Goal: Task Accomplishment & Management: Use online tool/utility

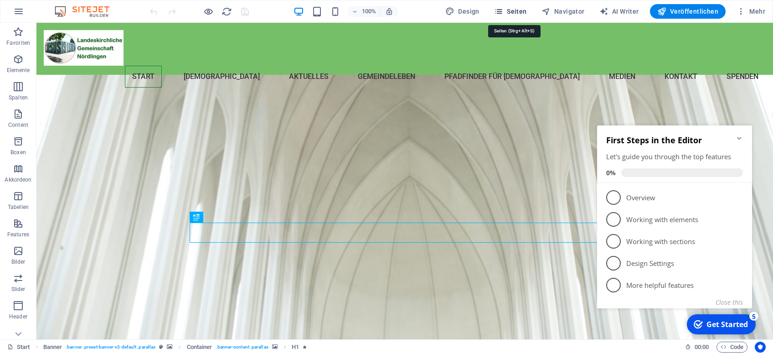
click at [503, 10] on icon "button" at bounding box center [498, 11] width 9 height 9
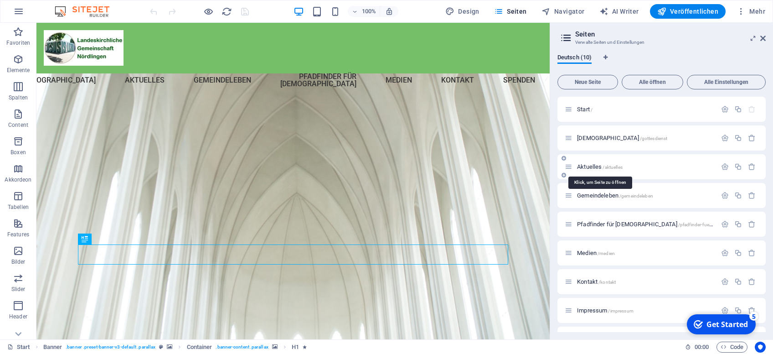
click at [587, 164] on span "Aktuelles /aktuelles" at bounding box center [600, 166] width 46 height 7
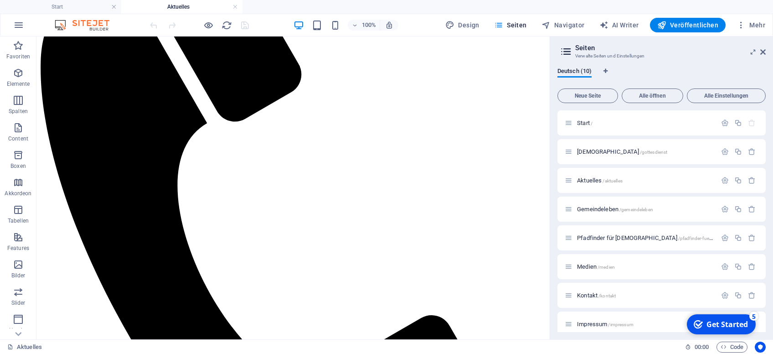
scroll to position [252, 0]
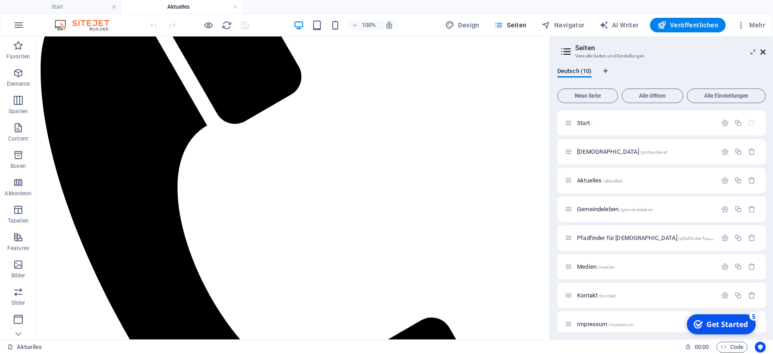
click at [763, 53] on icon at bounding box center [762, 51] width 5 height 7
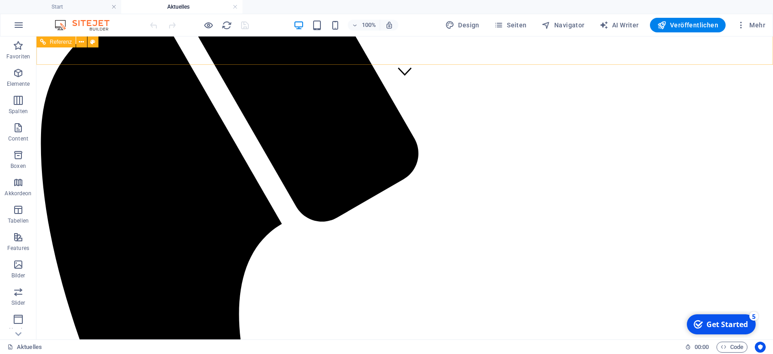
scroll to position [230, 0]
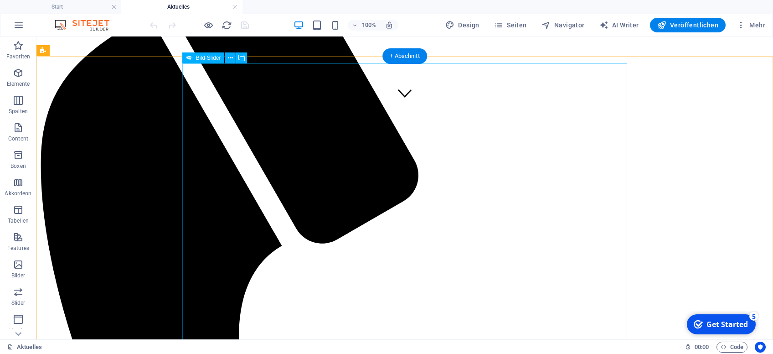
drag, startPoint x: 608, startPoint y: 259, endPoint x: 609, endPoint y: 226, distance: 32.8
select select "ms"
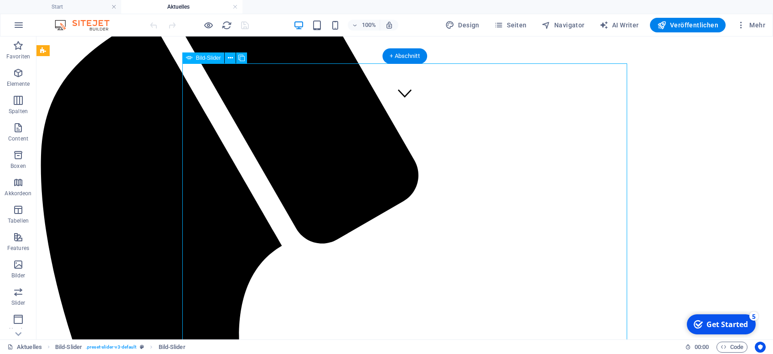
select select "s"
select select "progressive"
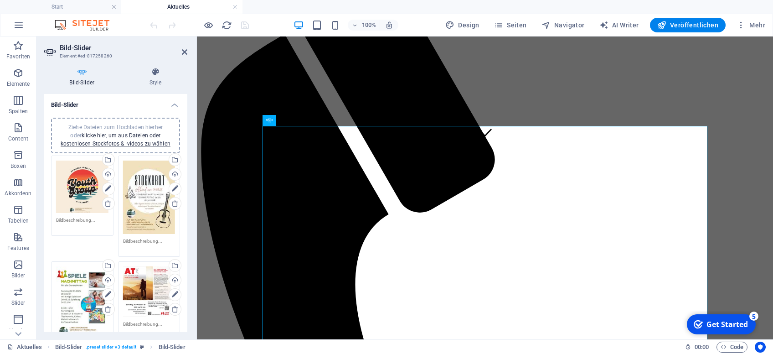
scroll to position [190, 0]
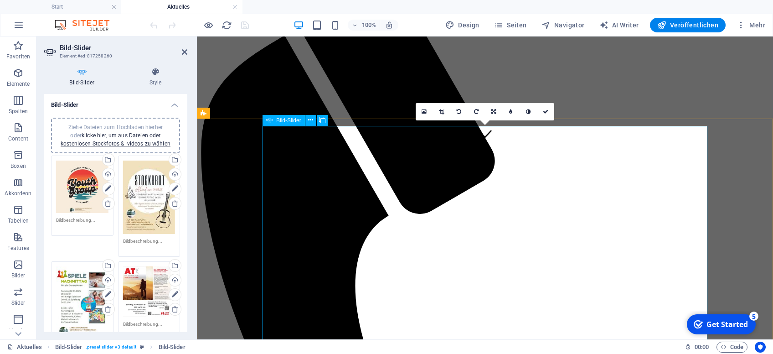
click at [281, 119] on span "Bild-Slider" at bounding box center [288, 120] width 25 height 5
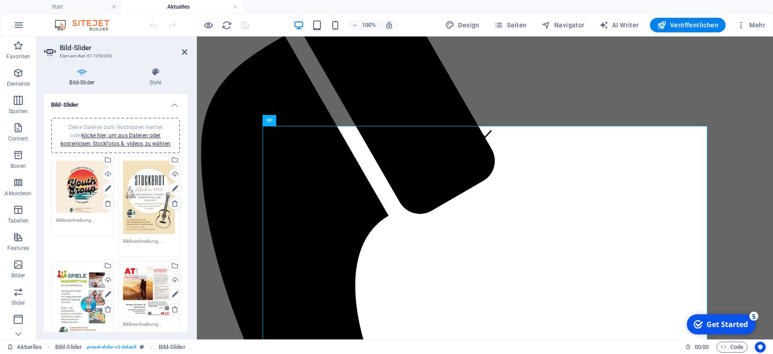
click at [173, 201] on icon at bounding box center [174, 203] width 7 height 7
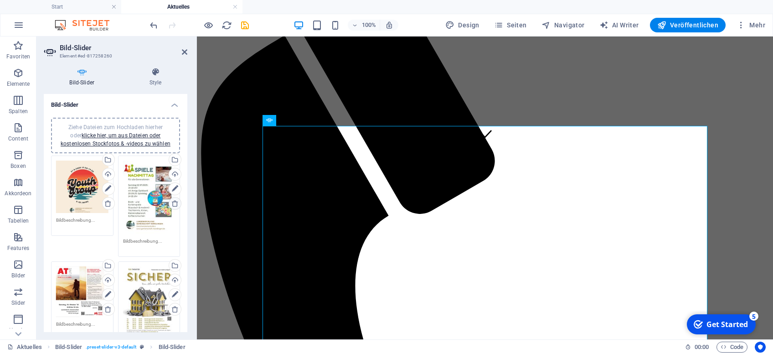
scroll to position [79, 0]
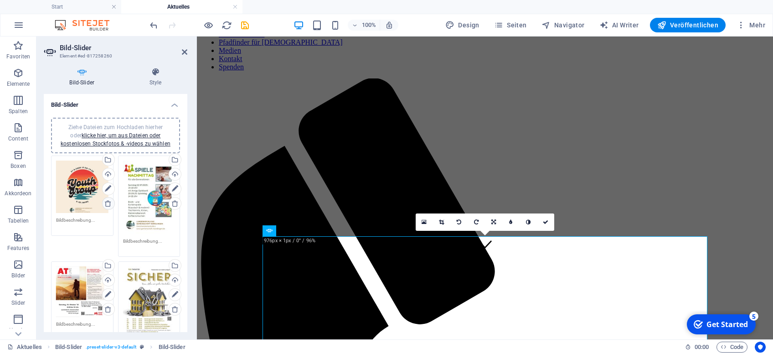
click at [109, 200] on icon at bounding box center [107, 203] width 7 height 7
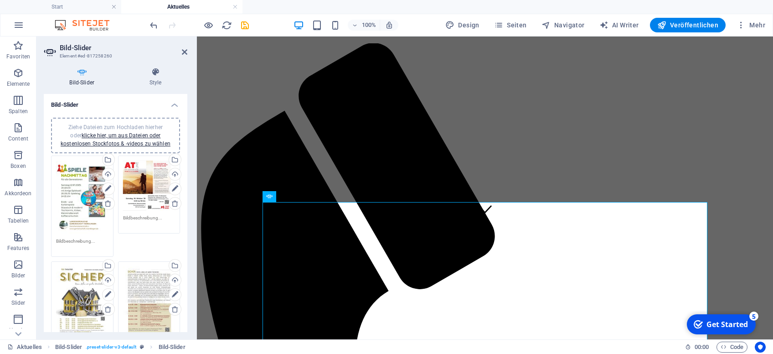
scroll to position [113, 0]
click at [243, 24] on icon "save" at bounding box center [245, 25] width 10 height 10
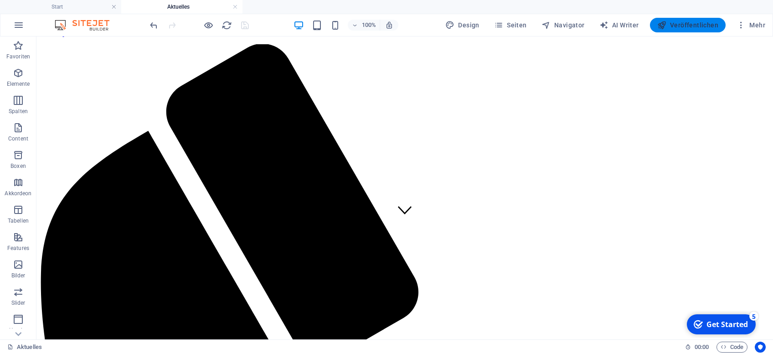
click at [692, 22] on span "Veröffentlichen" at bounding box center [687, 25] width 61 height 9
